Goal: Information Seeking & Learning: Learn about a topic

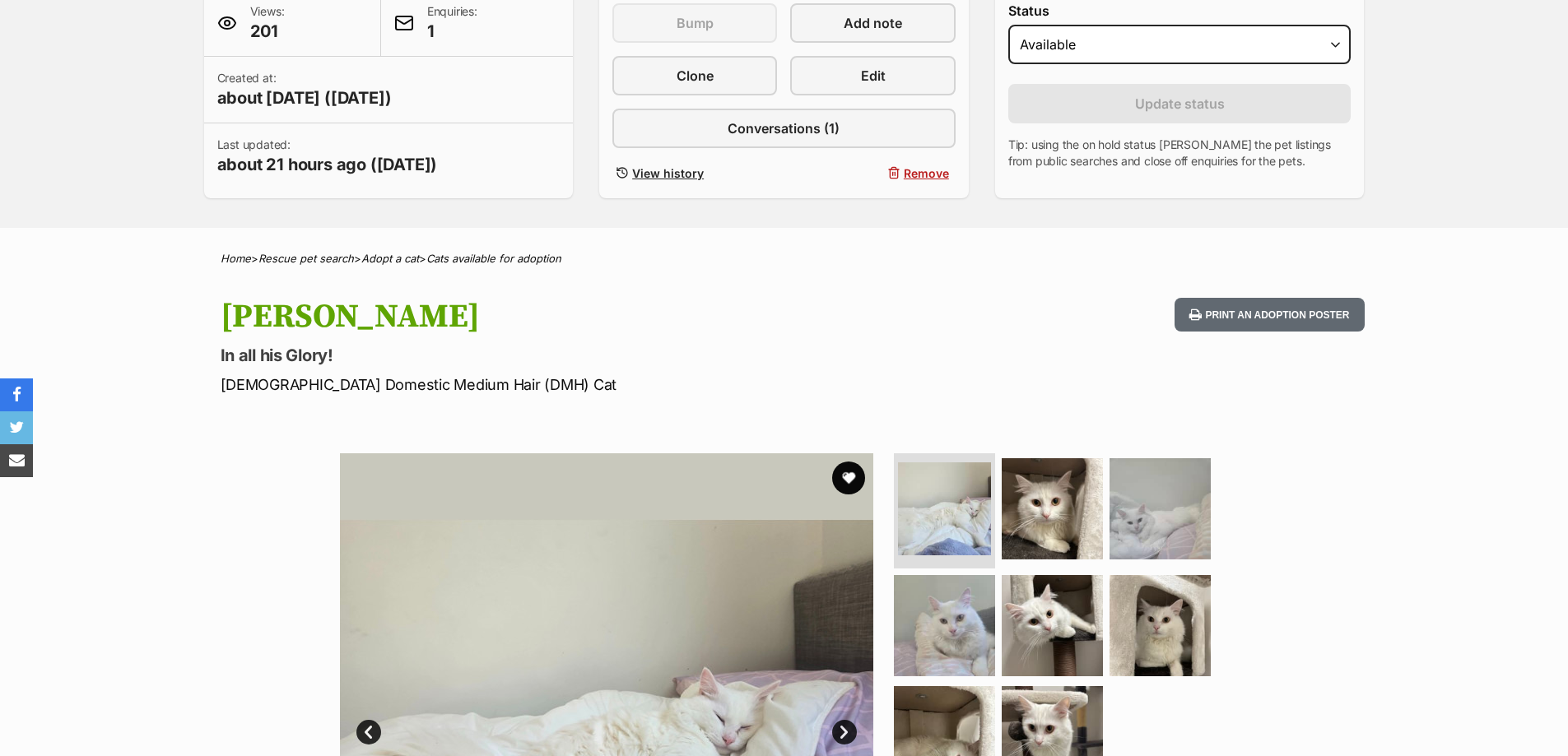
scroll to position [740, 0]
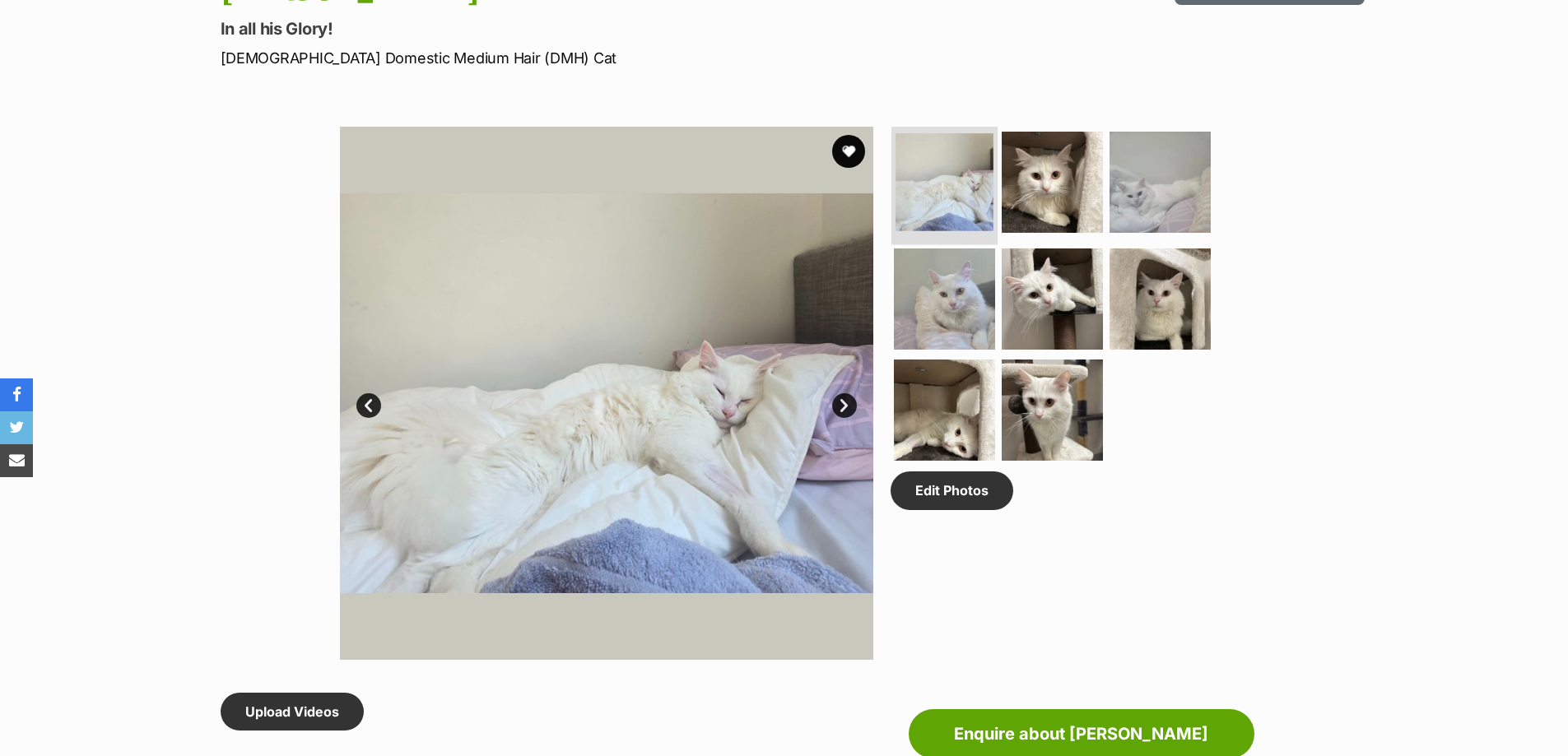
click at [953, 192] on img at bounding box center [944, 181] width 98 height 98
click at [1027, 192] on img at bounding box center [1052, 181] width 106 height 106
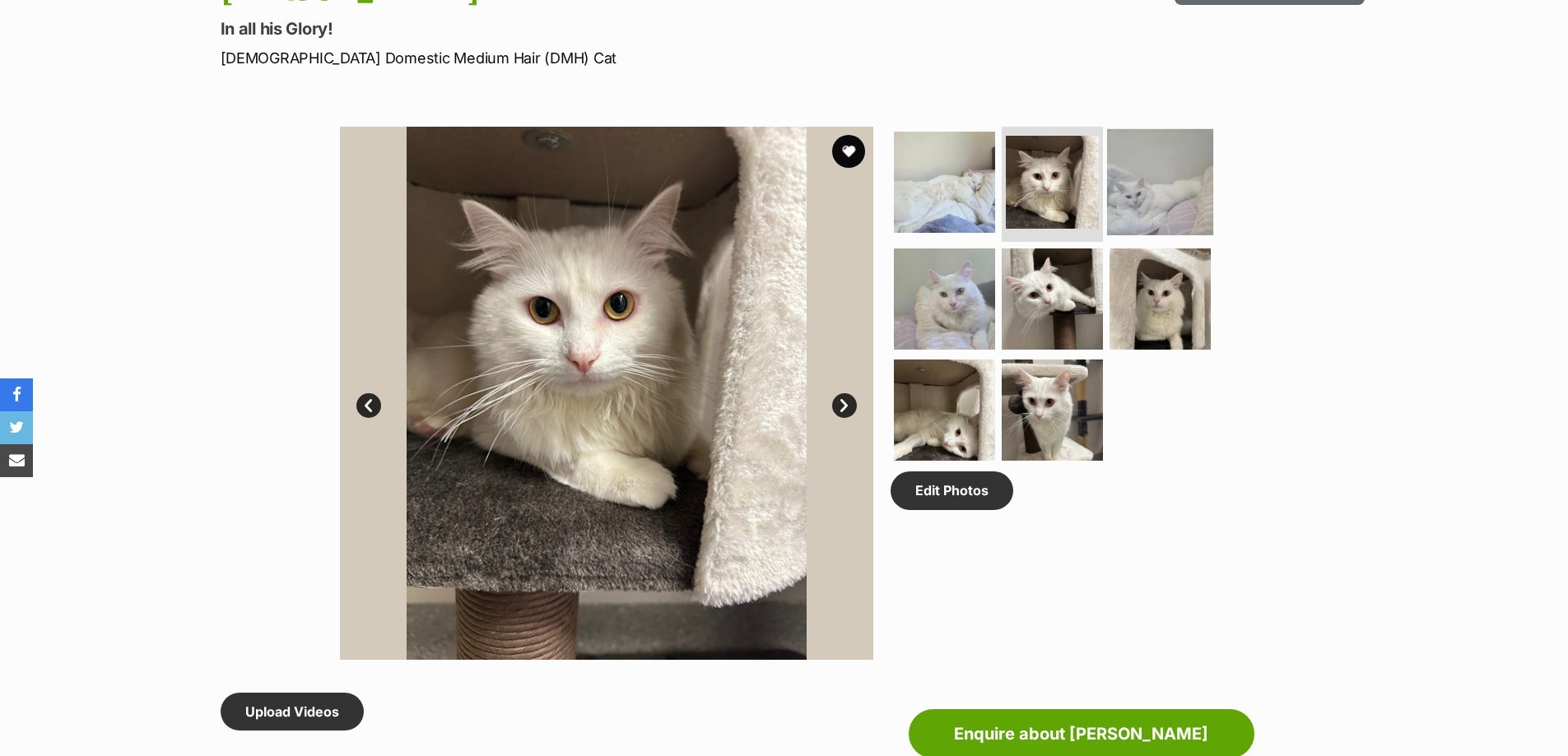
click at [1133, 190] on img at bounding box center [1160, 181] width 106 height 106
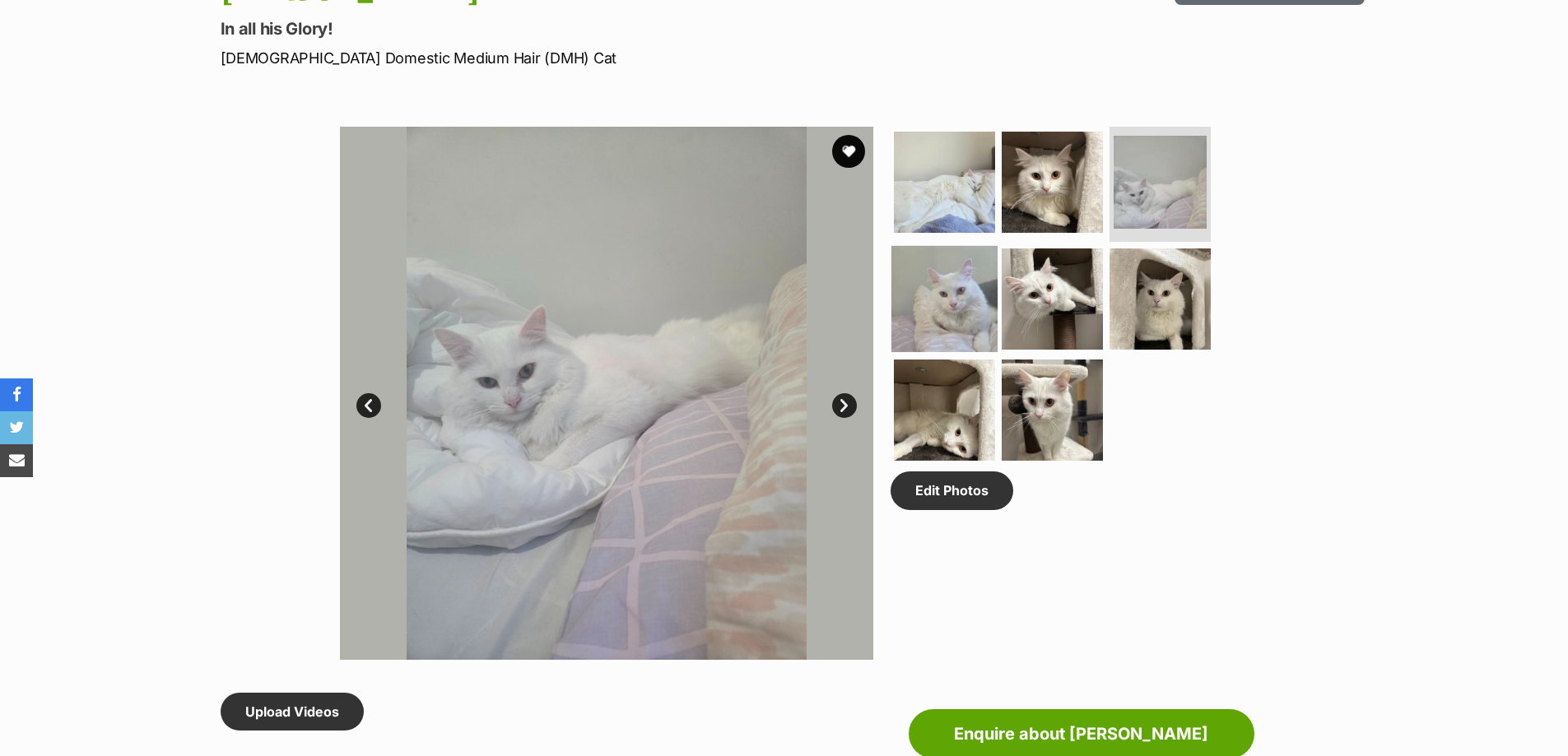
click at [951, 283] on img at bounding box center [944, 298] width 106 height 106
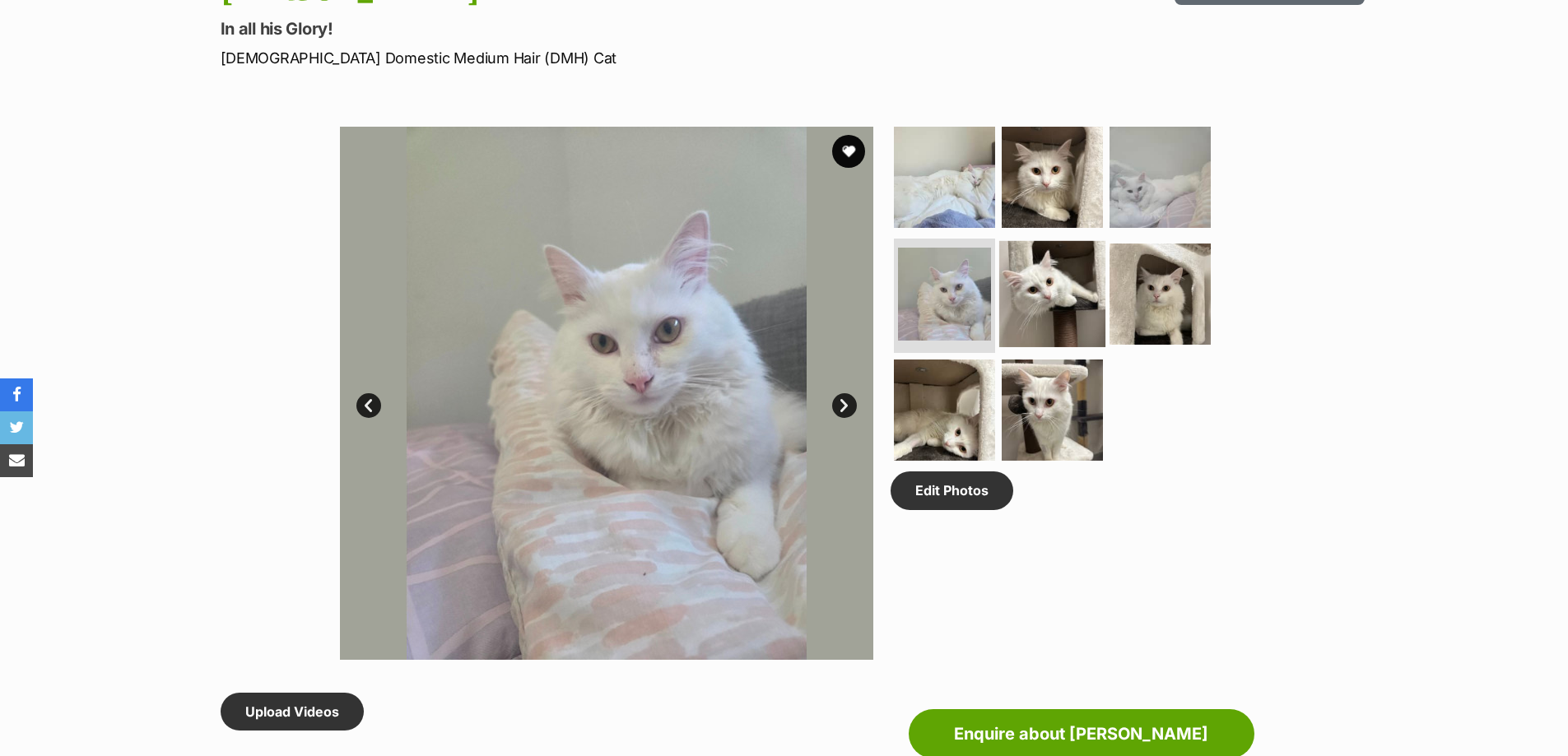
click at [1035, 289] on img at bounding box center [1052, 293] width 106 height 106
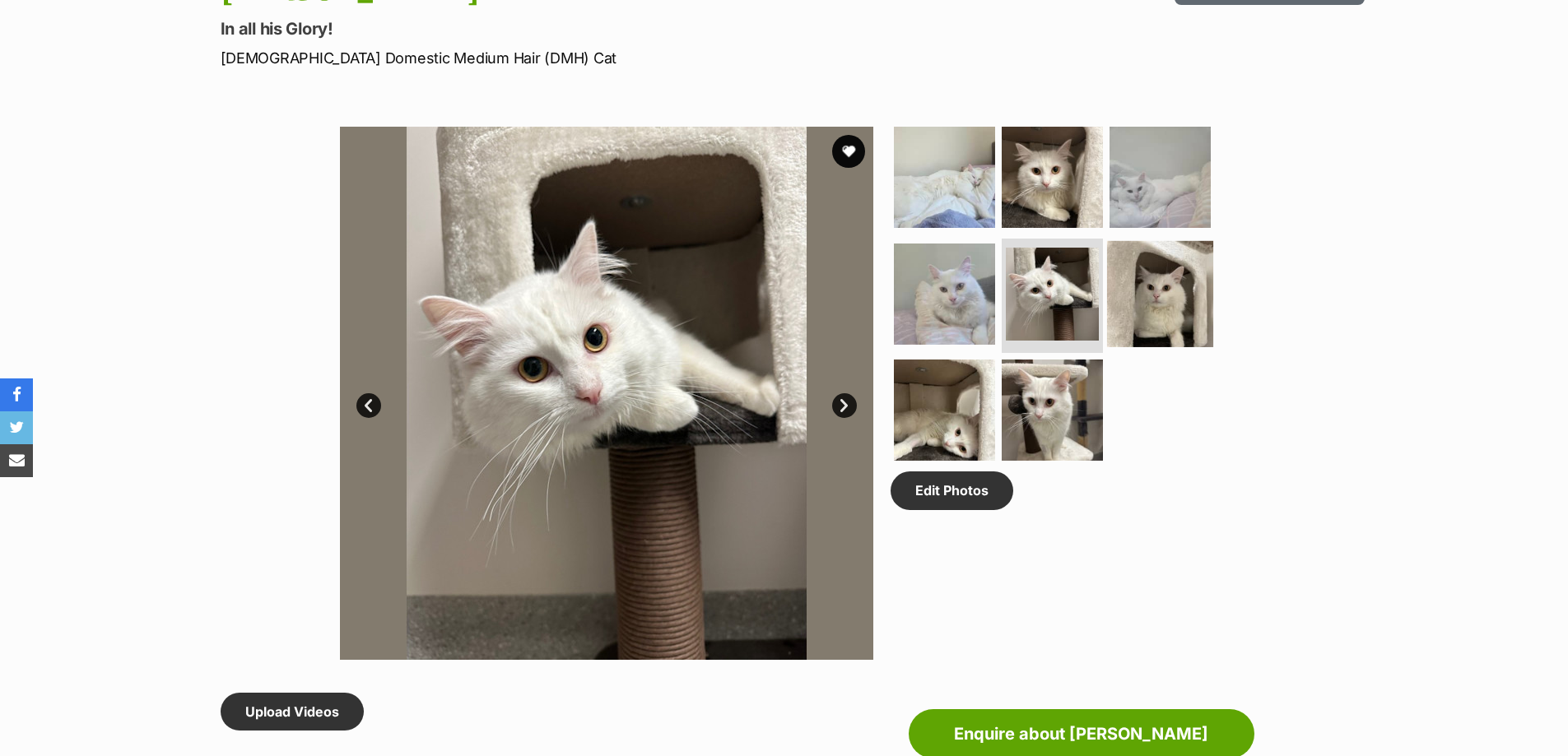
click at [1135, 299] on img at bounding box center [1160, 293] width 106 height 106
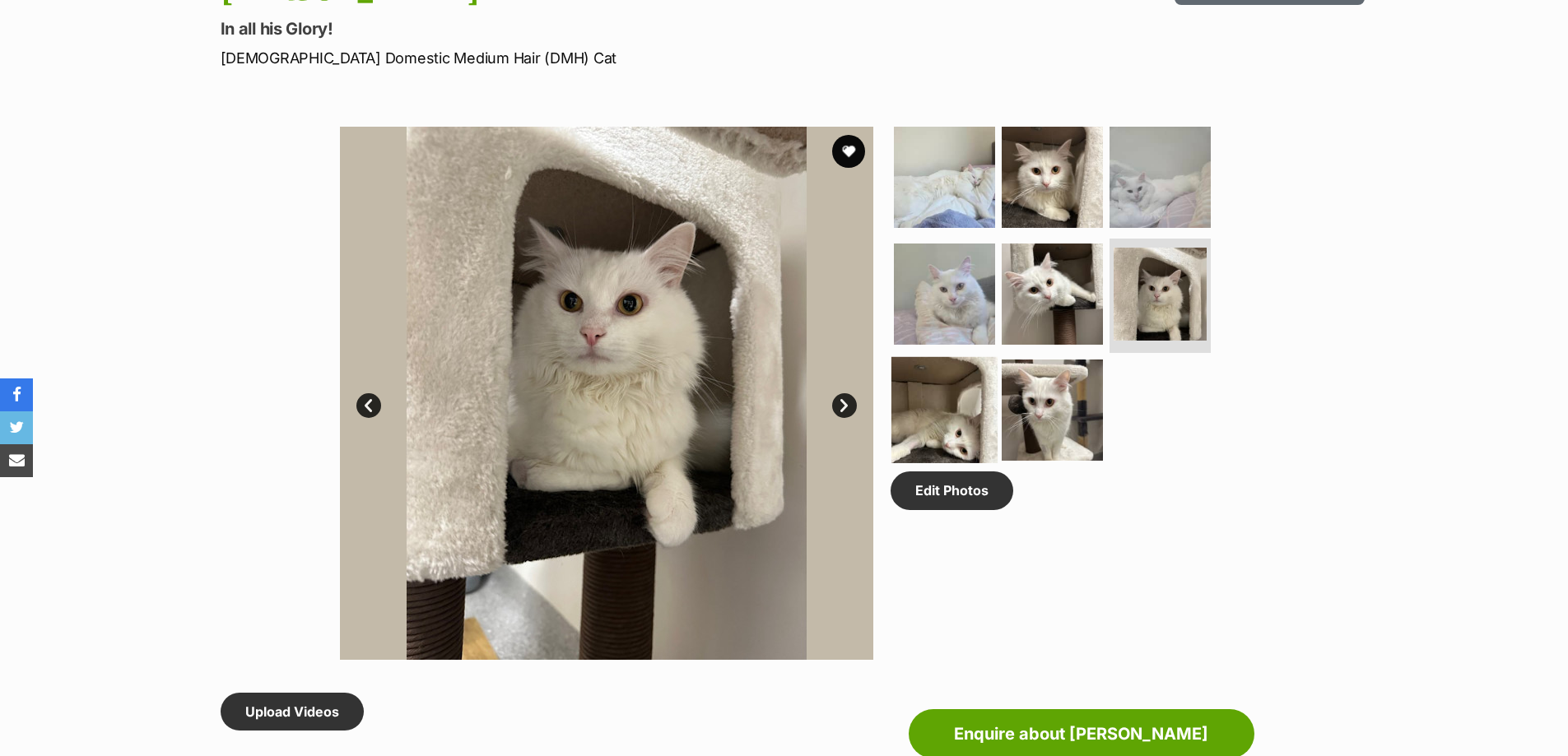
click at [935, 418] on img at bounding box center [944, 410] width 106 height 106
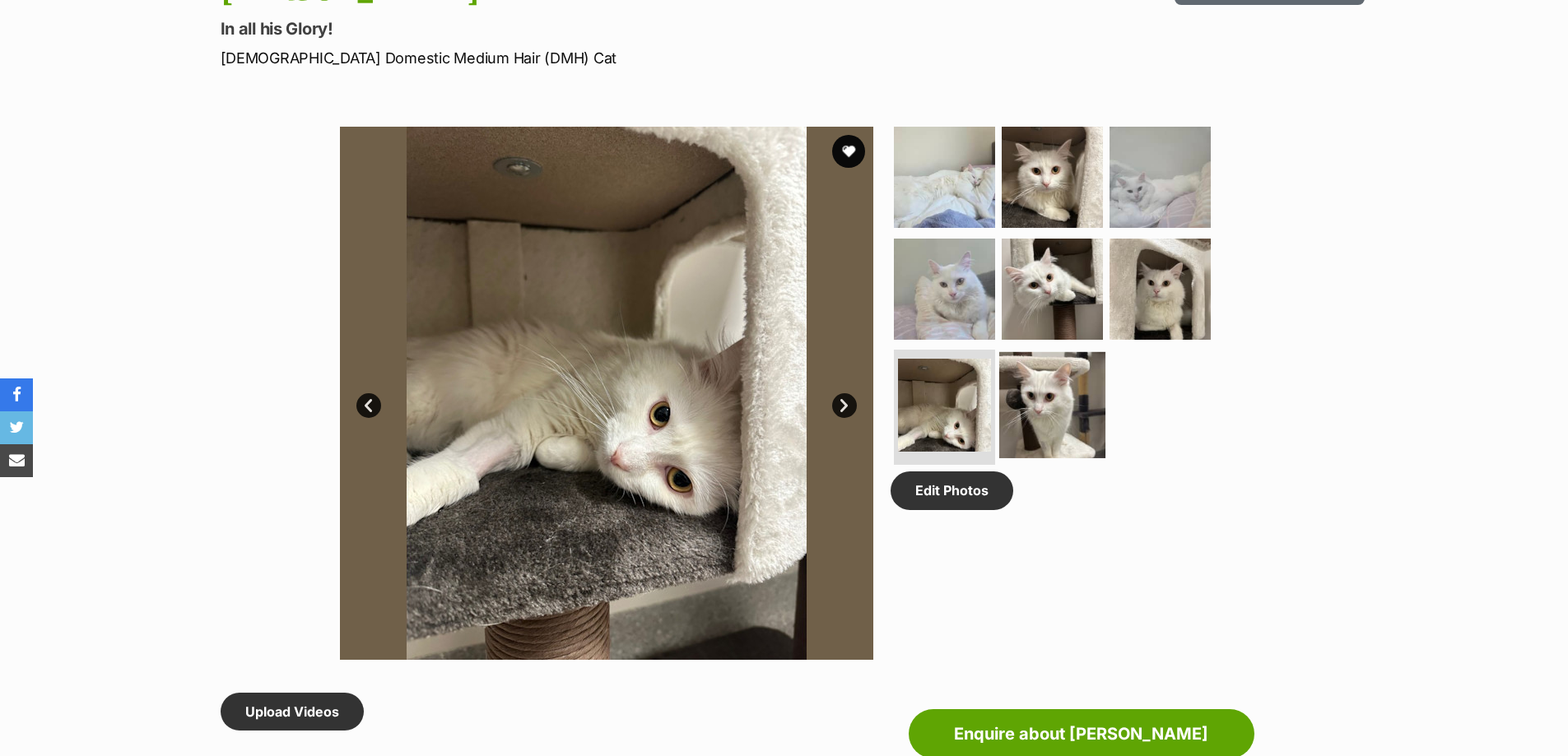
click at [1031, 411] on img at bounding box center [1052, 405] width 106 height 106
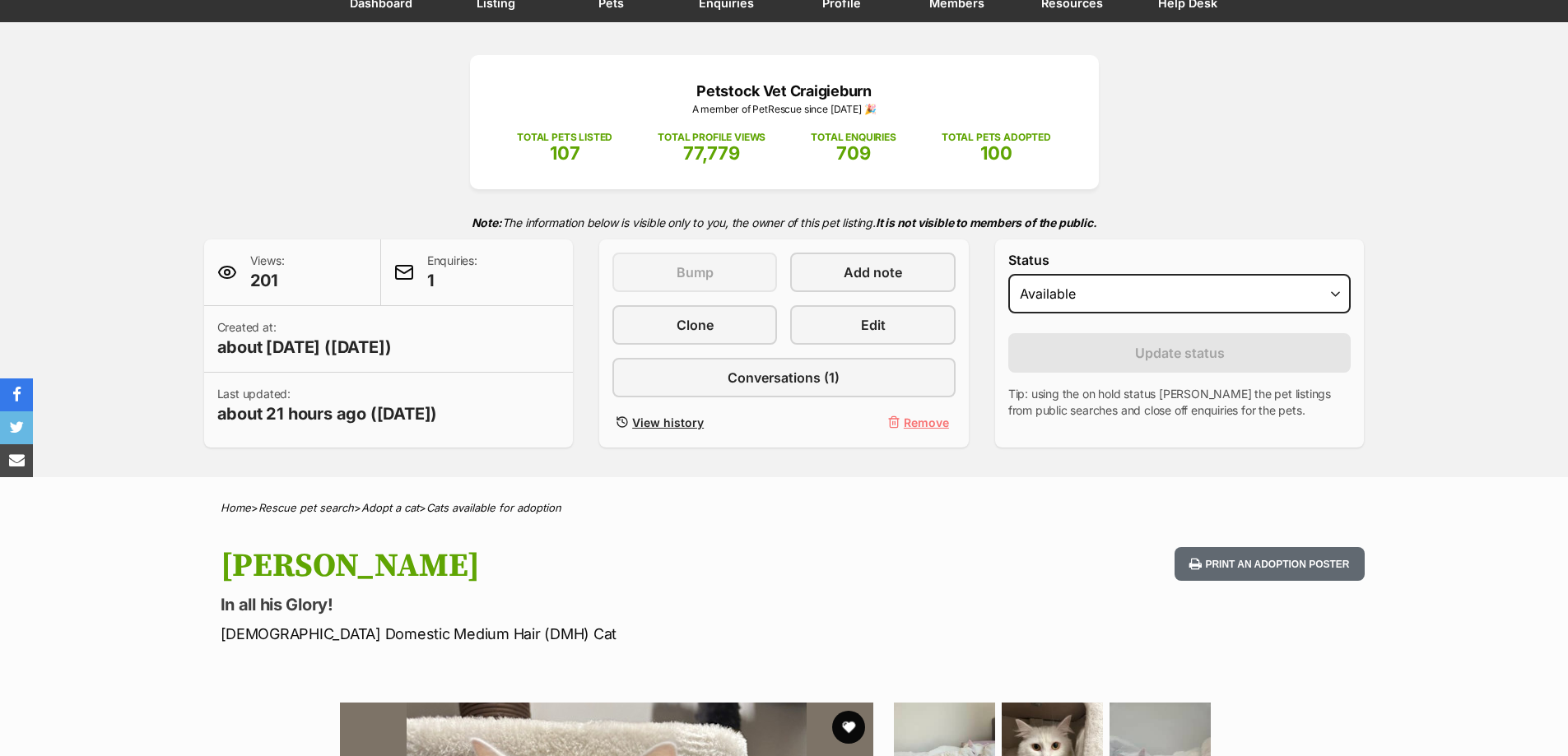
scroll to position [0, 0]
